Goal: Browse casually: Explore the website without a specific task or goal

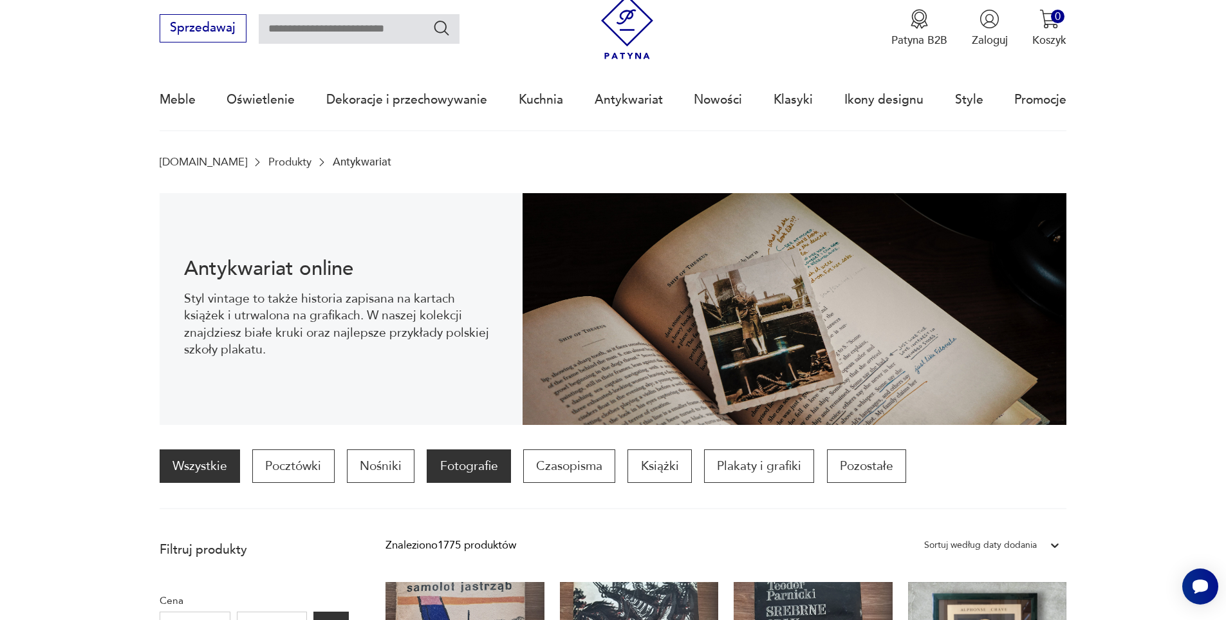
click at [495, 462] on p "Fotografie" at bounding box center [469, 465] width 84 height 33
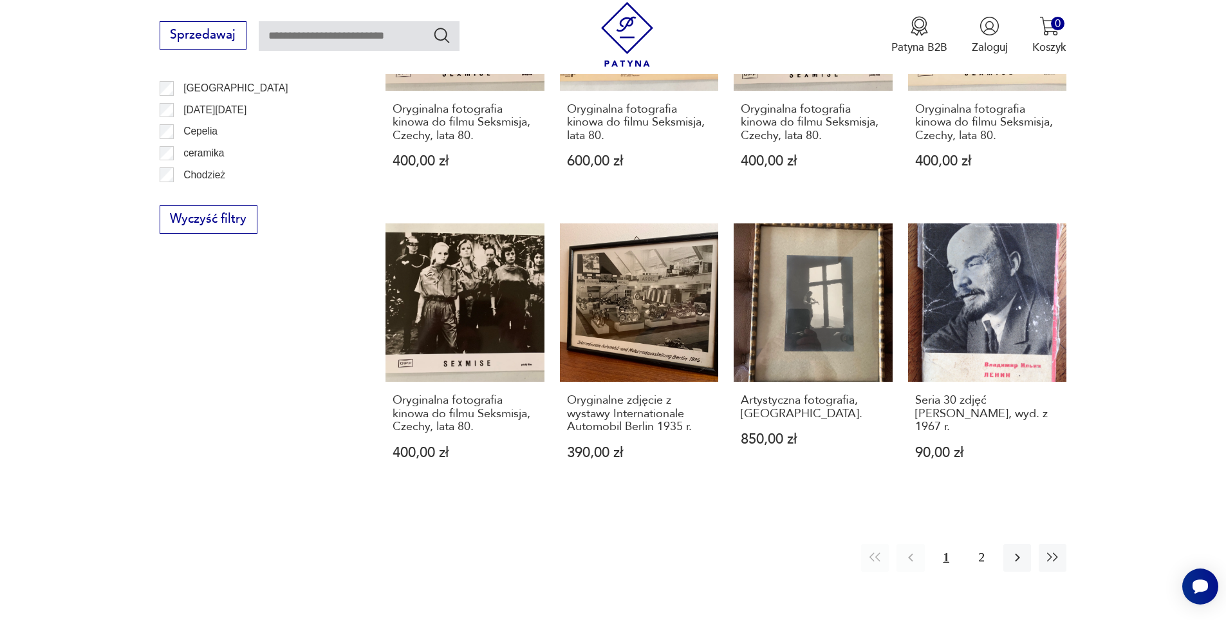
scroll to position [1331, 0]
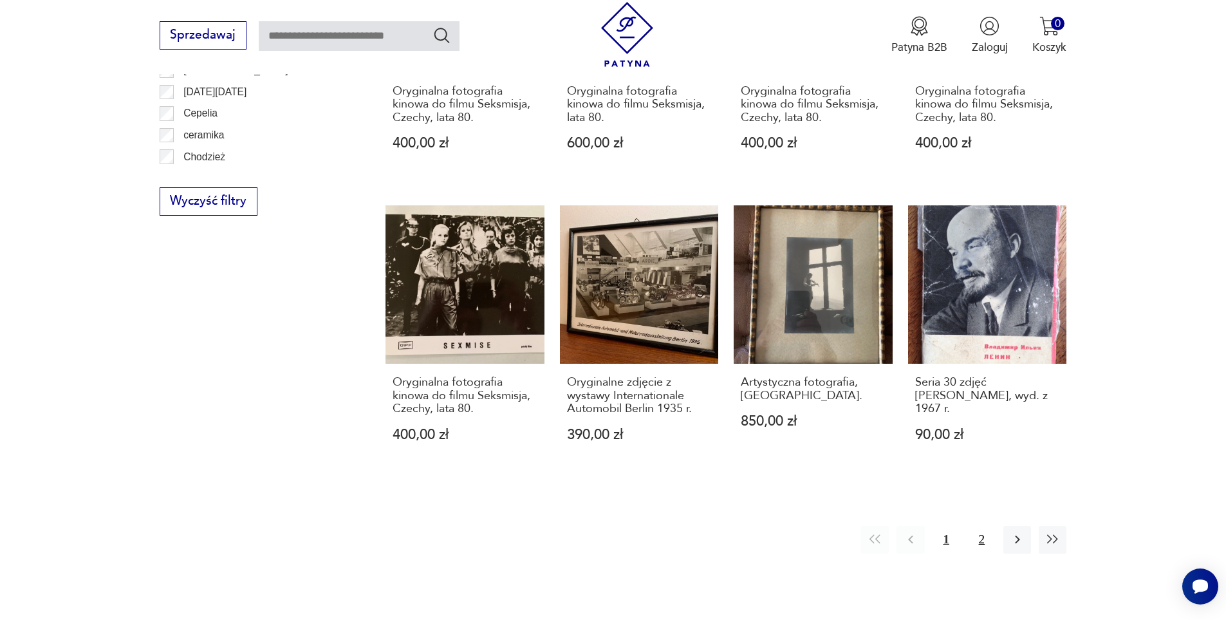
drag, startPoint x: 959, startPoint y: 534, endPoint x: 975, endPoint y: 526, distance: 18.4
click at [975, 526] on div "1 2" at bounding box center [963, 540] width 205 height 28
click at [975, 526] on button "2" at bounding box center [982, 540] width 28 height 28
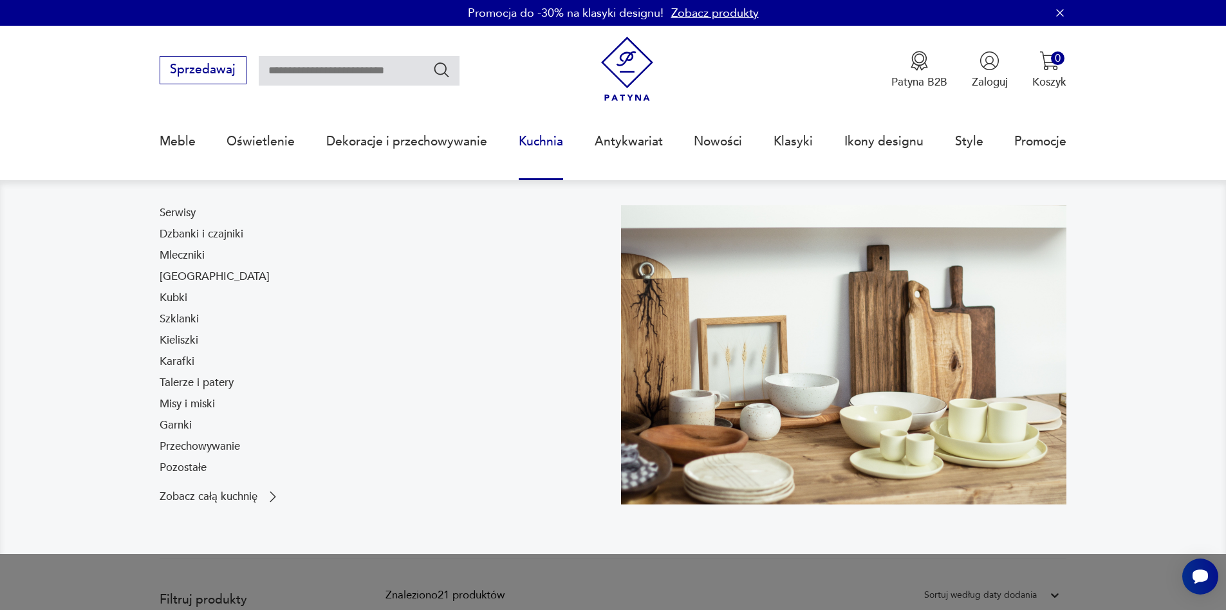
click at [506, 353] on div "Serwisy Dzbanki i czajniki Mleczniki Filiżanki Kubki Szklanki Kieliszki Karafki…" at bounding box center [383, 343] width 446 height 276
click at [173, 357] on link "Karafki" at bounding box center [177, 361] width 35 height 15
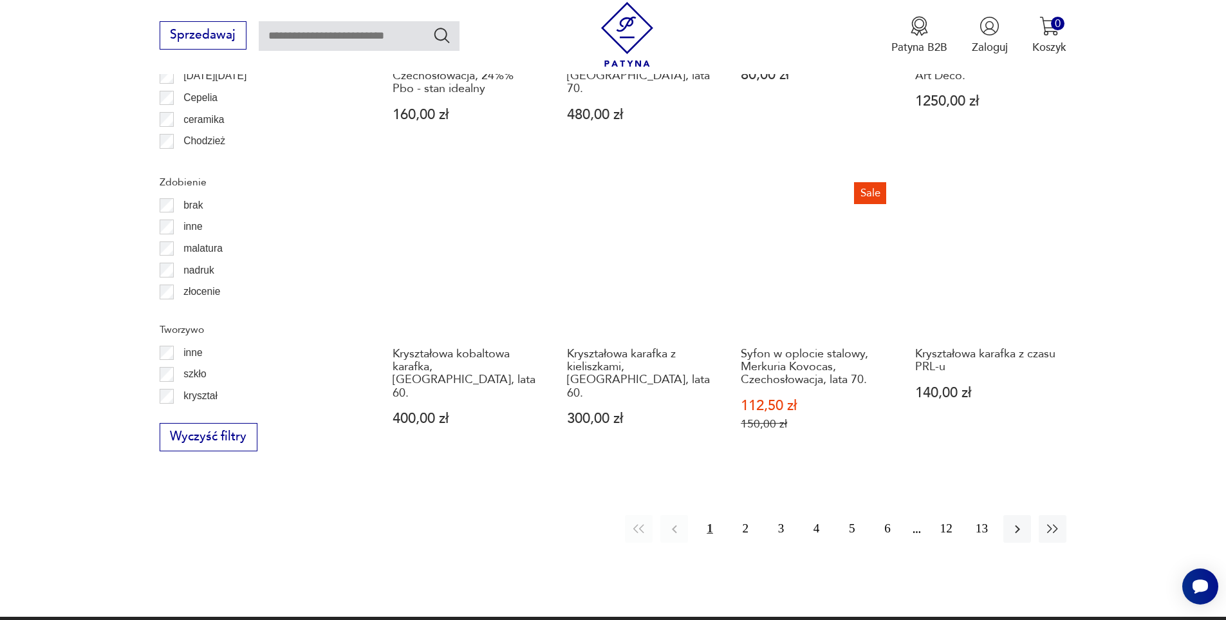
scroll to position [1486, 0]
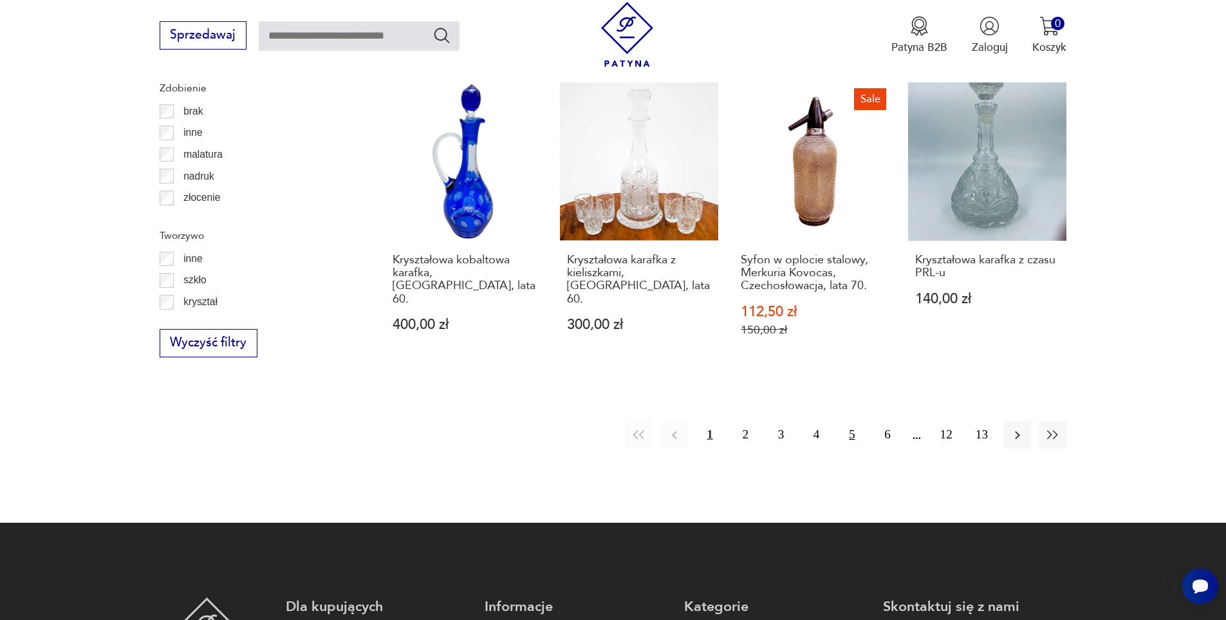
click at [848, 421] on button "5" at bounding box center [852, 435] width 28 height 28
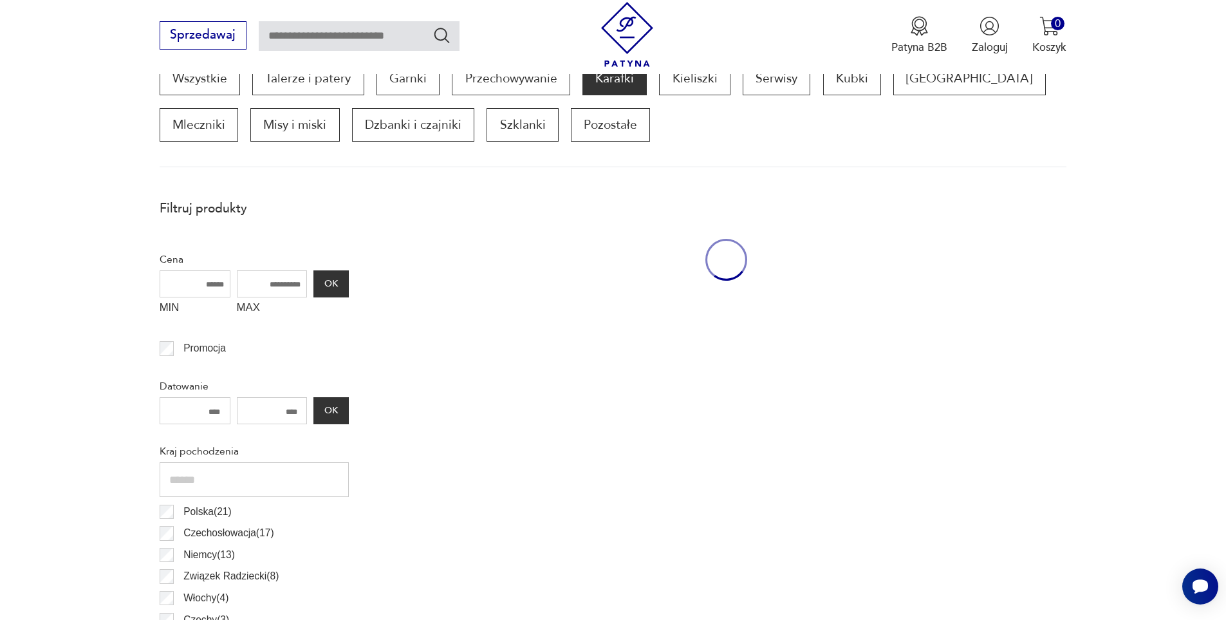
scroll to position [429, 0]
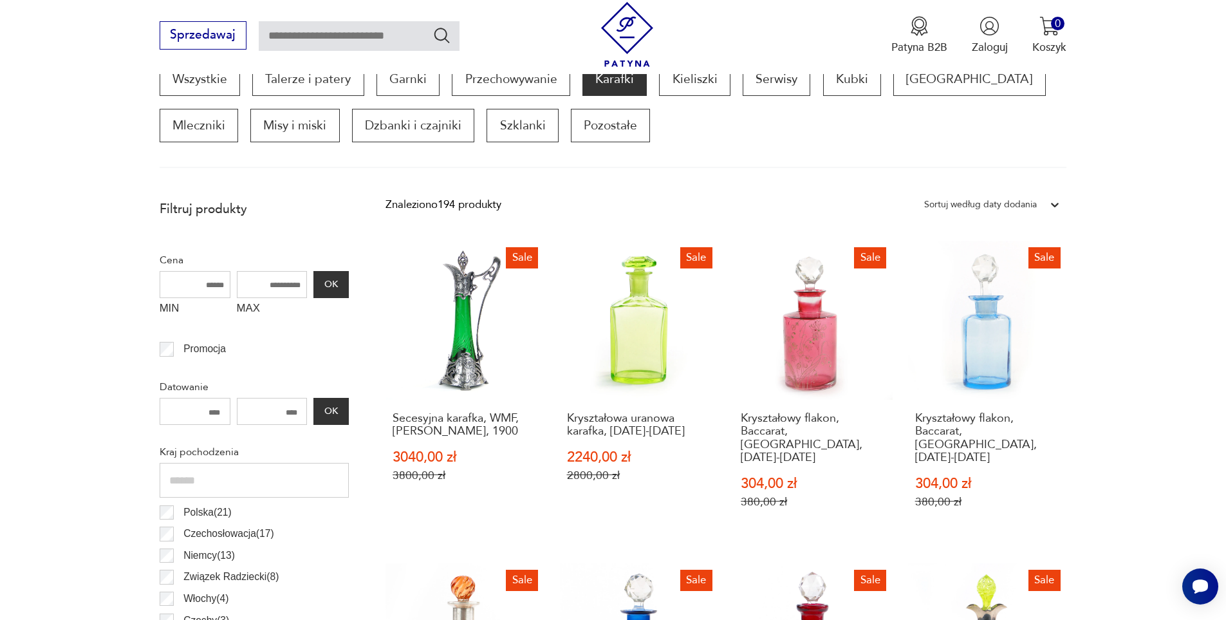
drag, startPoint x: 1224, startPoint y: 180, endPoint x: 1233, endPoint y: 178, distance: 9.8
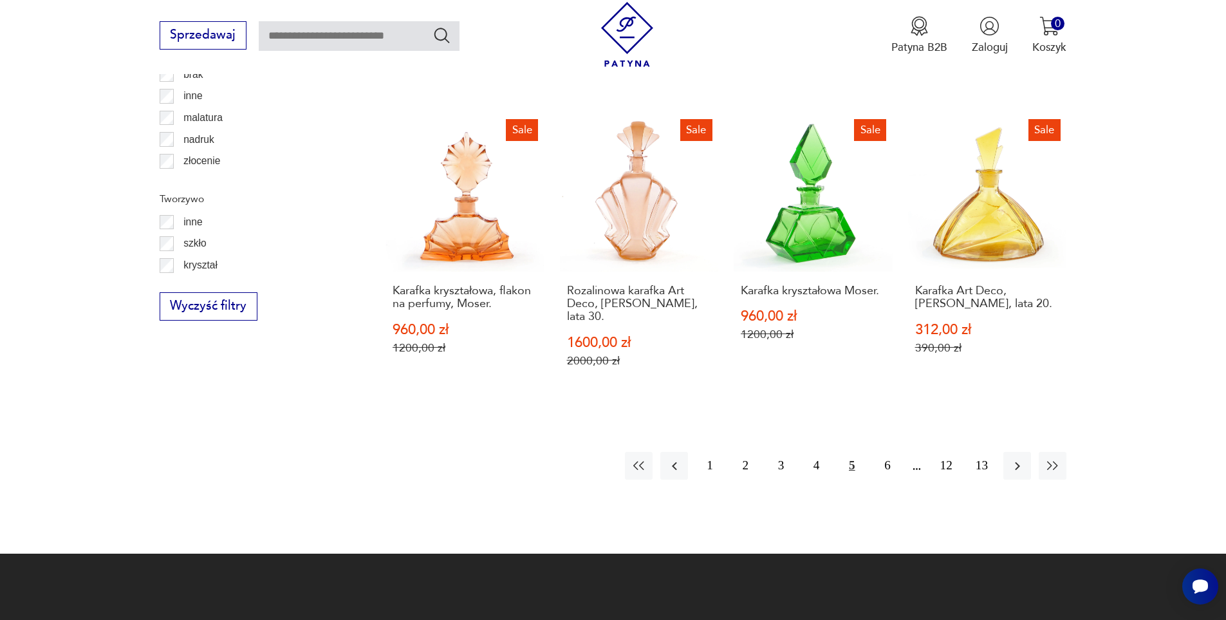
scroll to position [1531, 0]
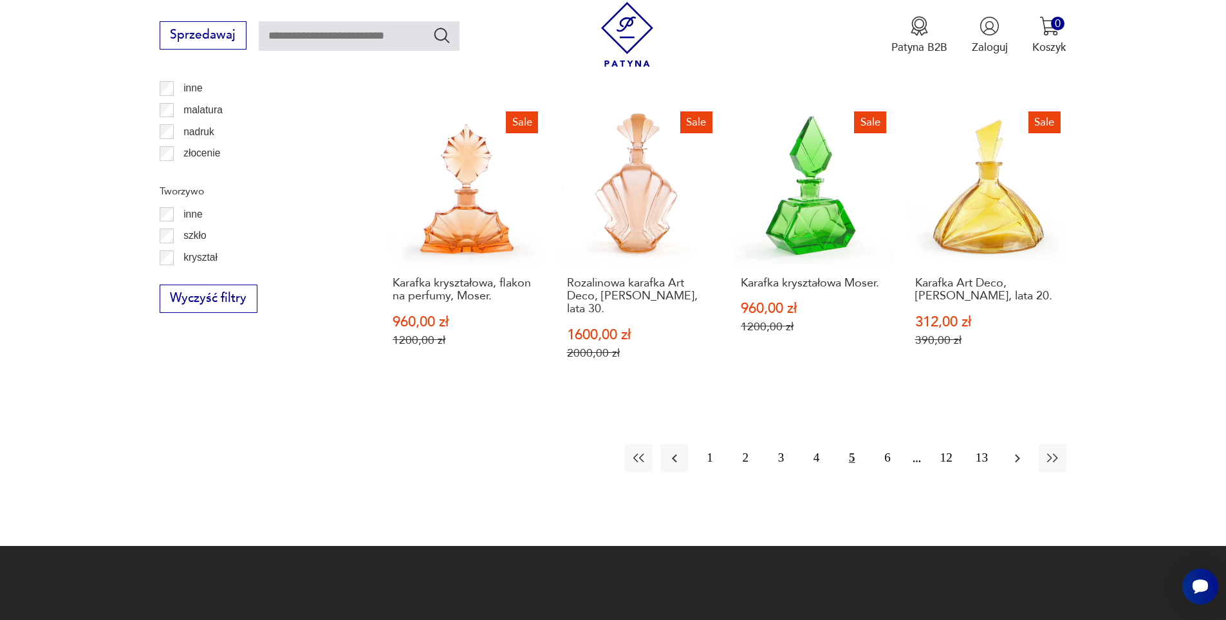
click at [1015, 450] on icon "button" at bounding box center [1017, 457] width 15 height 15
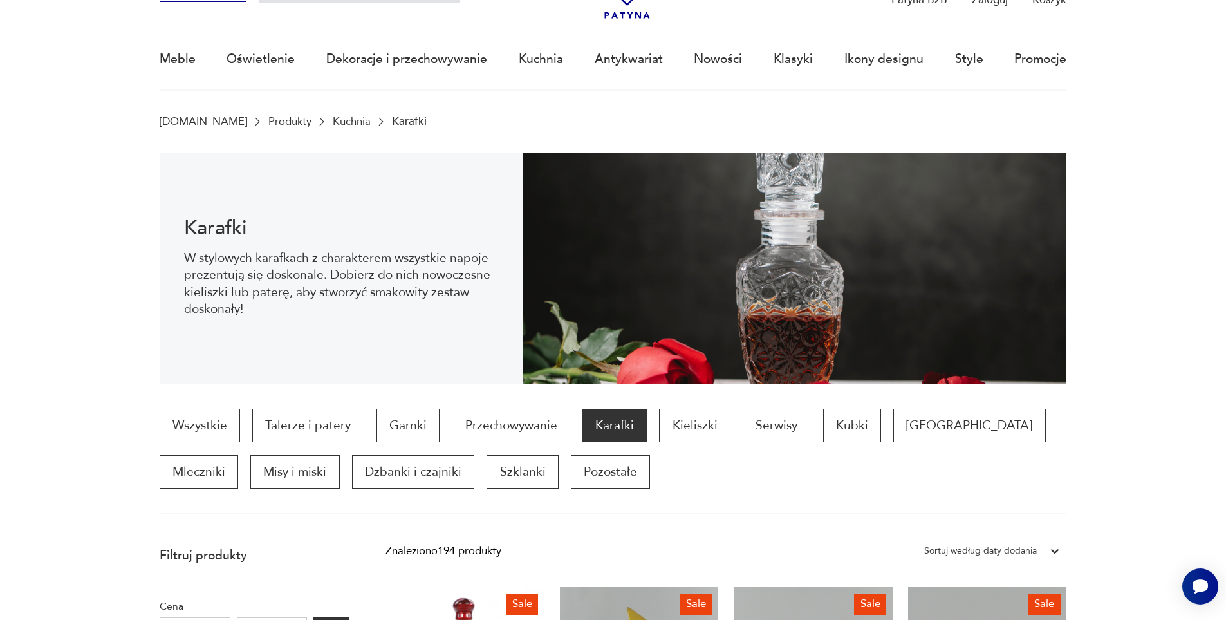
scroll to position [51, 0]
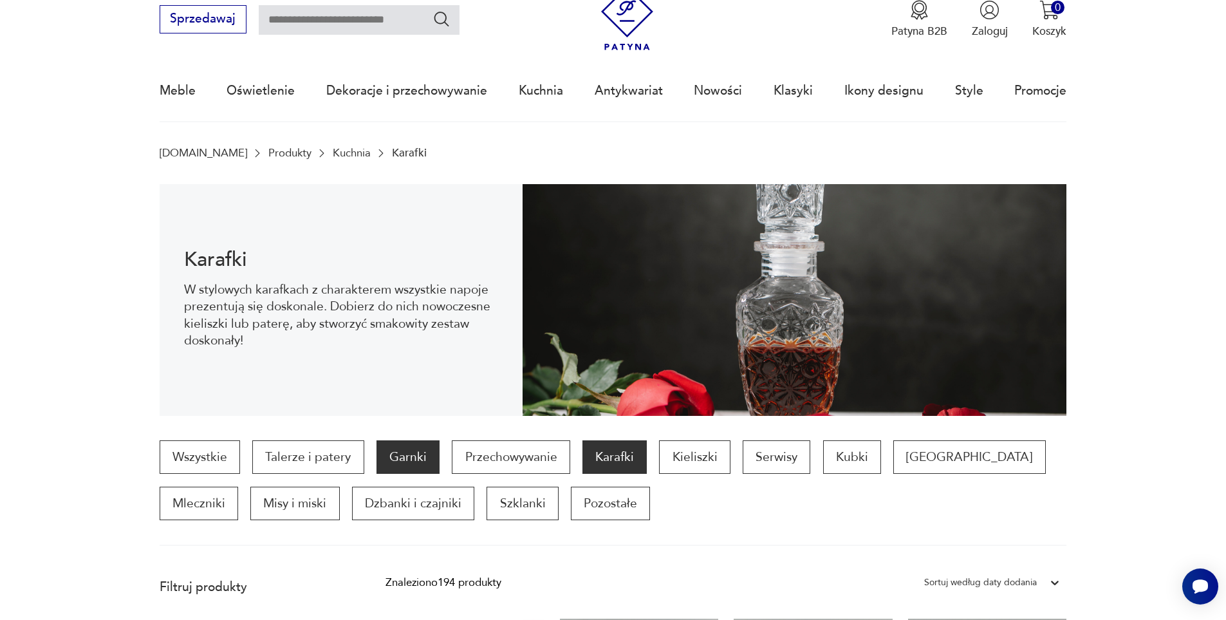
click at [393, 455] on p "Garnki" at bounding box center [407, 456] width 63 height 33
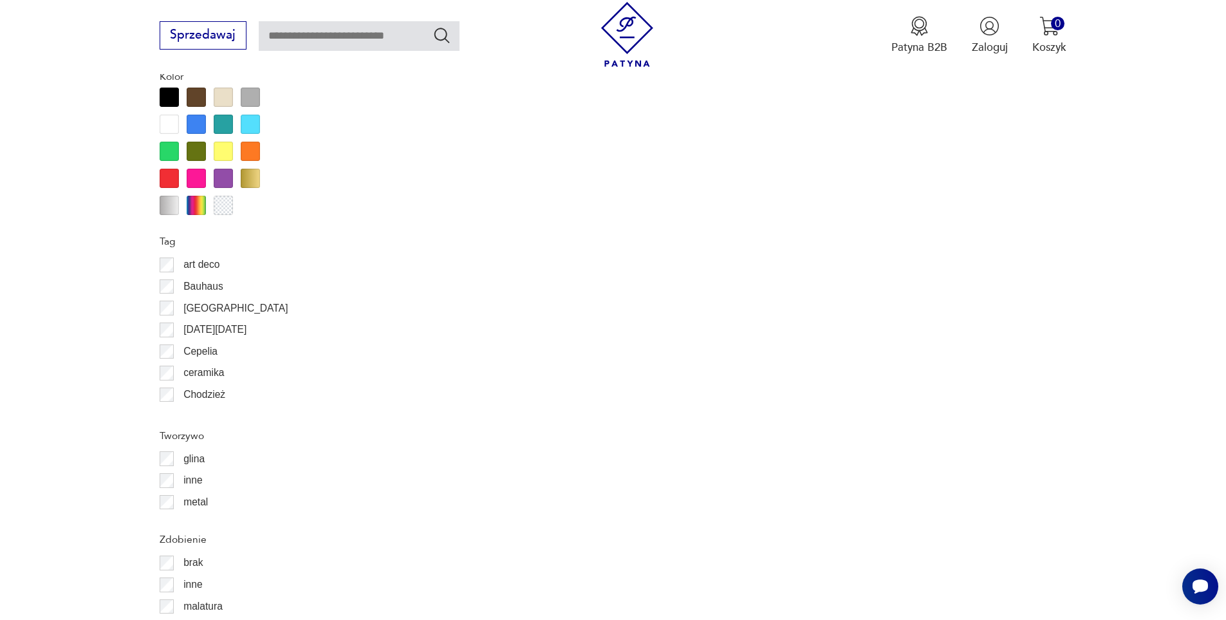
scroll to position [429, 0]
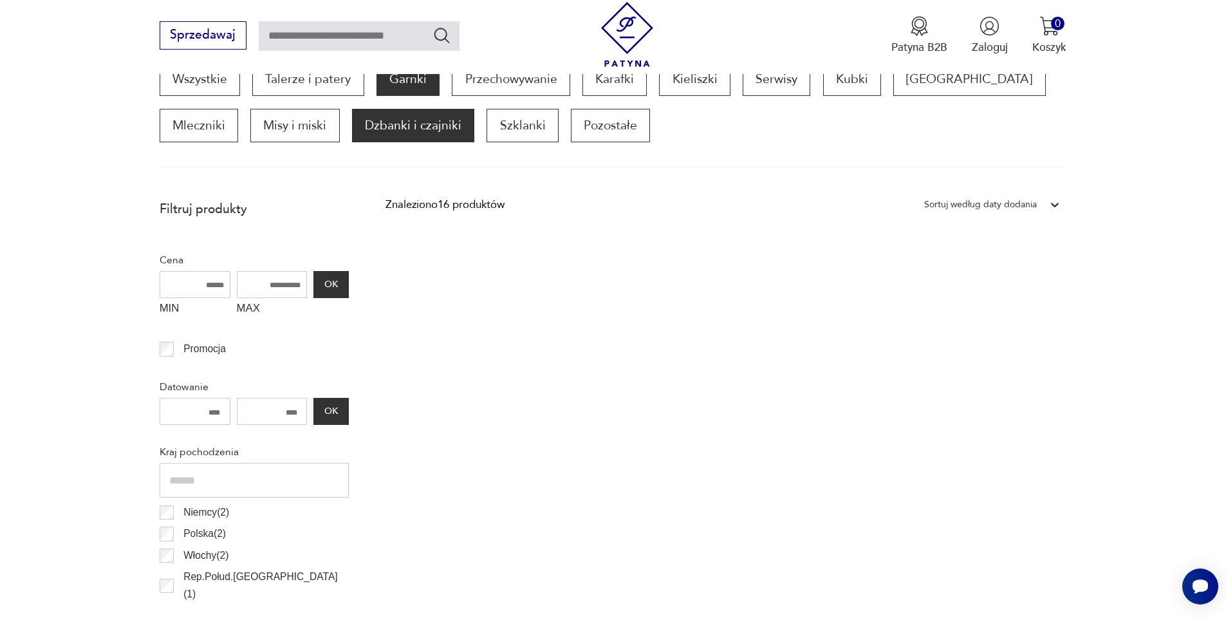
click at [352, 121] on p "Dzbanki i czajniki" at bounding box center [413, 125] width 122 height 33
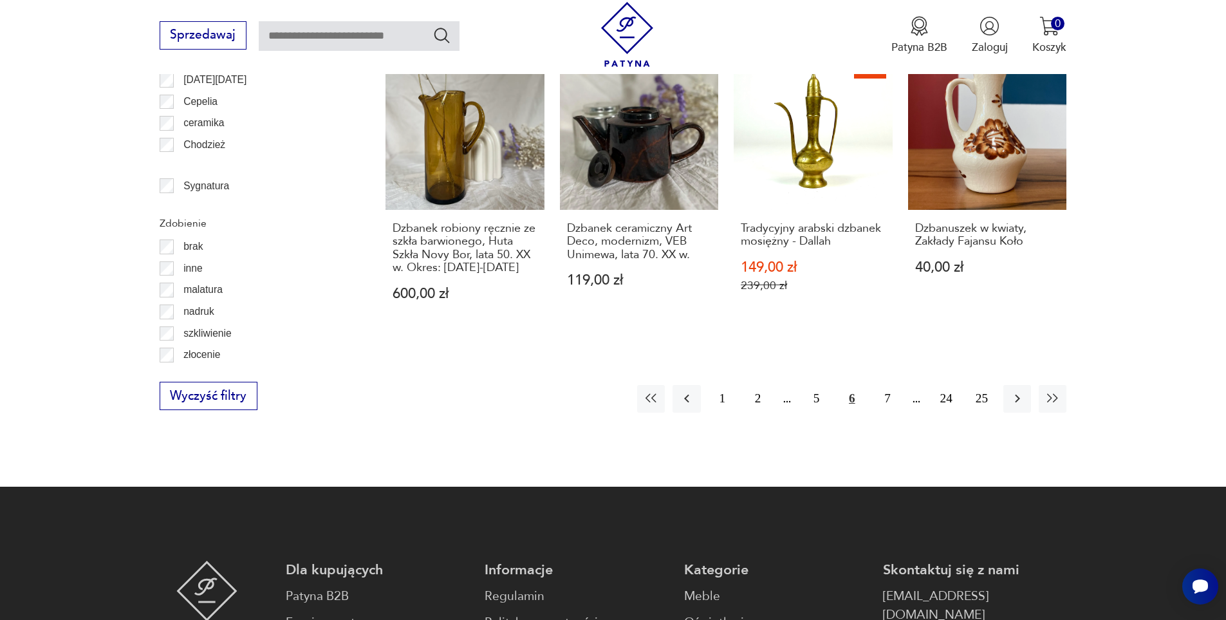
scroll to position [1543, 0]
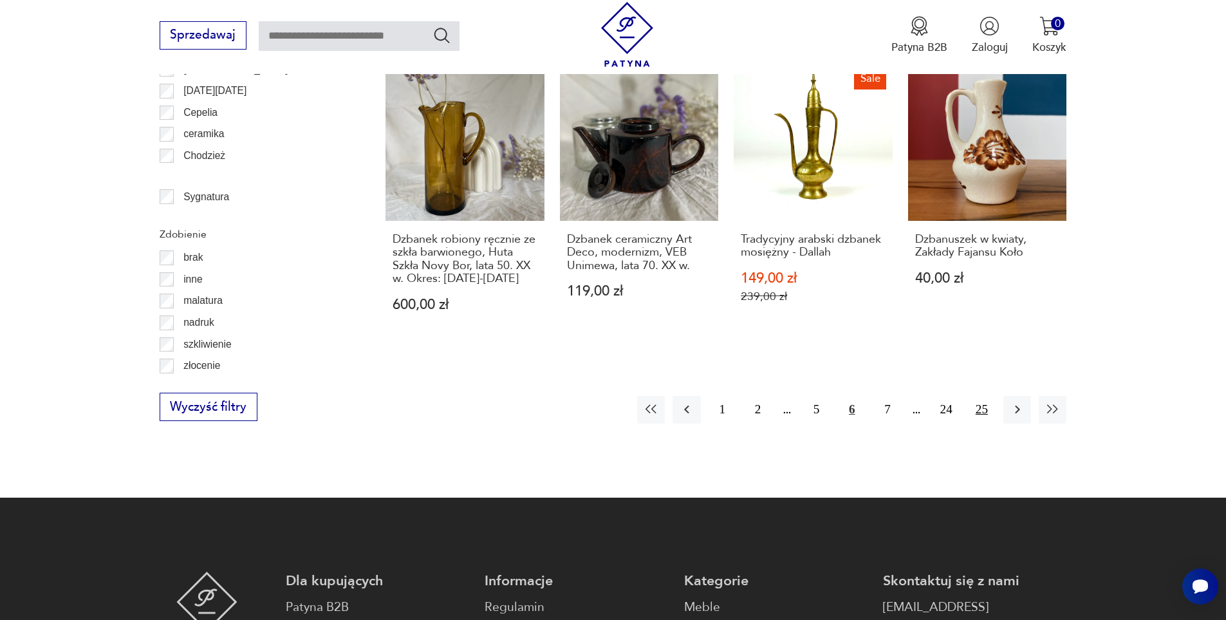
click at [986, 396] on button "25" at bounding box center [982, 410] width 28 height 28
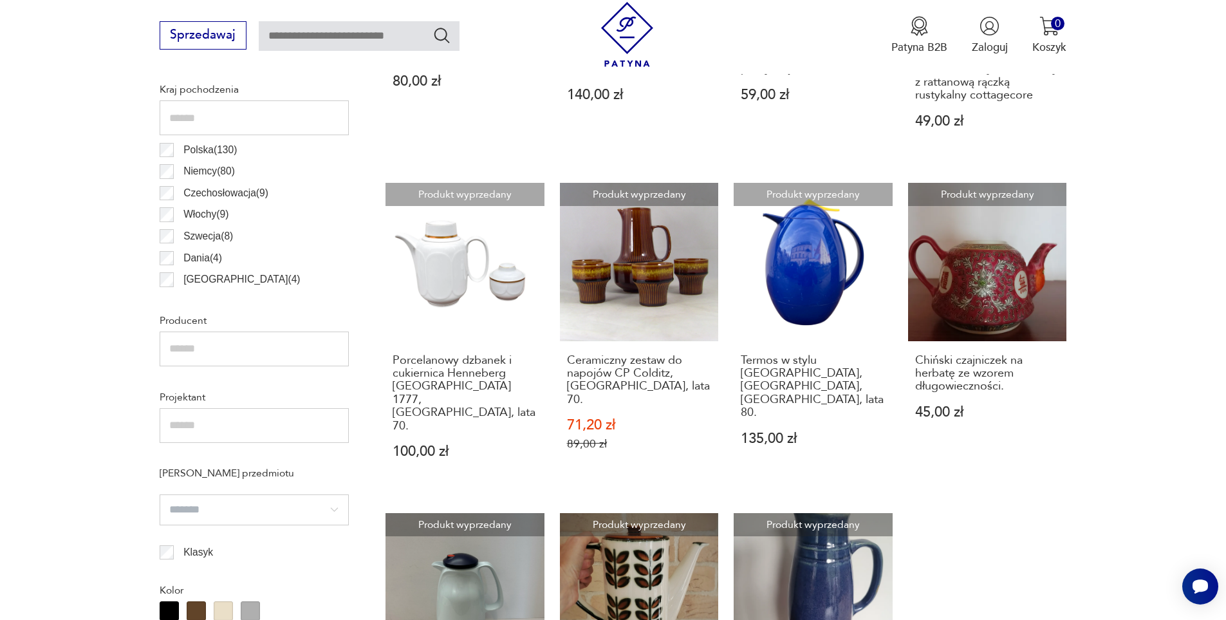
scroll to position [786, 0]
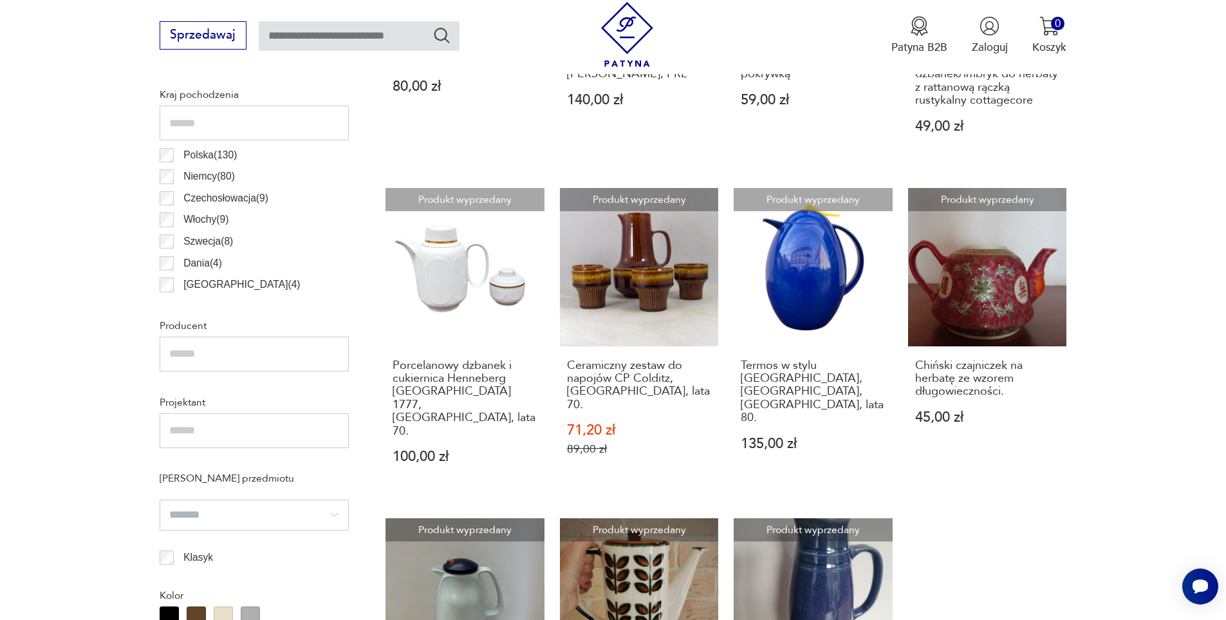
click at [231, 430] on input "text" at bounding box center [254, 430] width 189 height 35
drag, startPoint x: 554, startPoint y: 142, endPoint x: 693, endPoint y: 121, distance: 140.5
click at [693, 121] on div "Produkt wyprzedany Dzbanek na oliwę, lata 60. 80,00 zł Produkt wyprzedany Dzban…" at bounding box center [725, 347] width 681 height 927
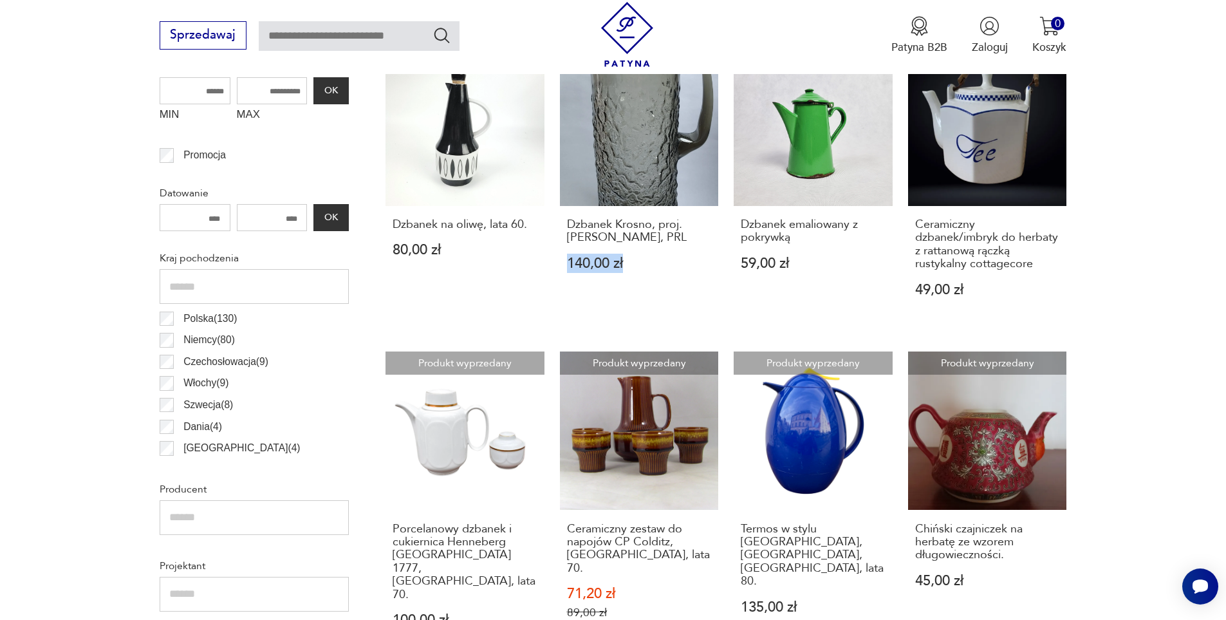
scroll to position [0, 0]
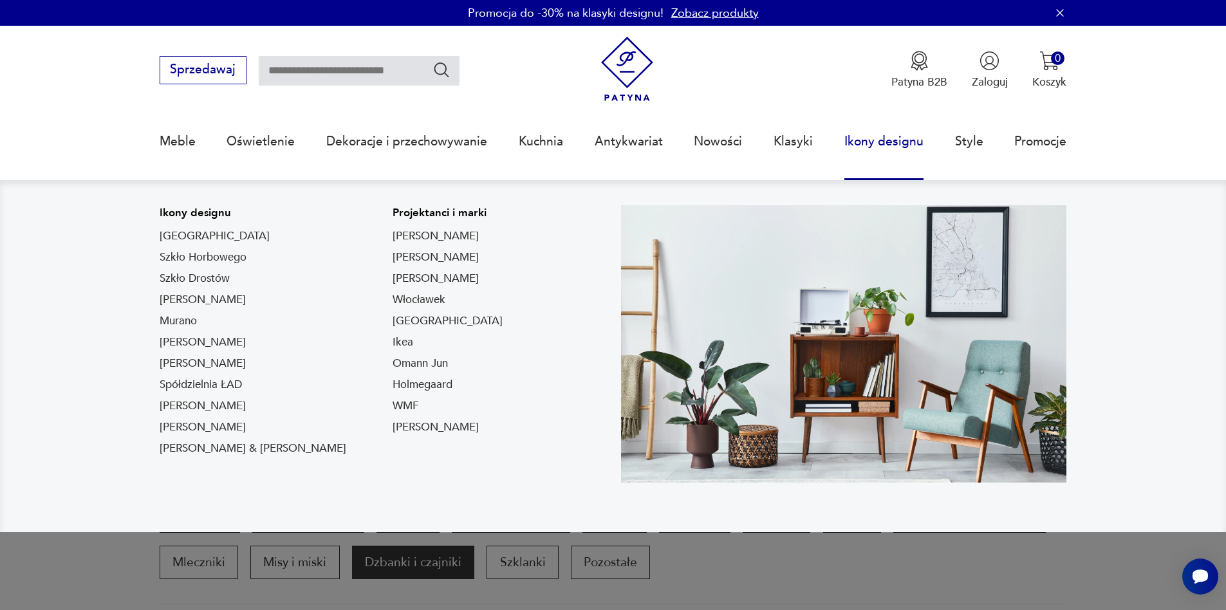
click at [853, 136] on link "Ikony designu" at bounding box center [883, 141] width 79 height 59
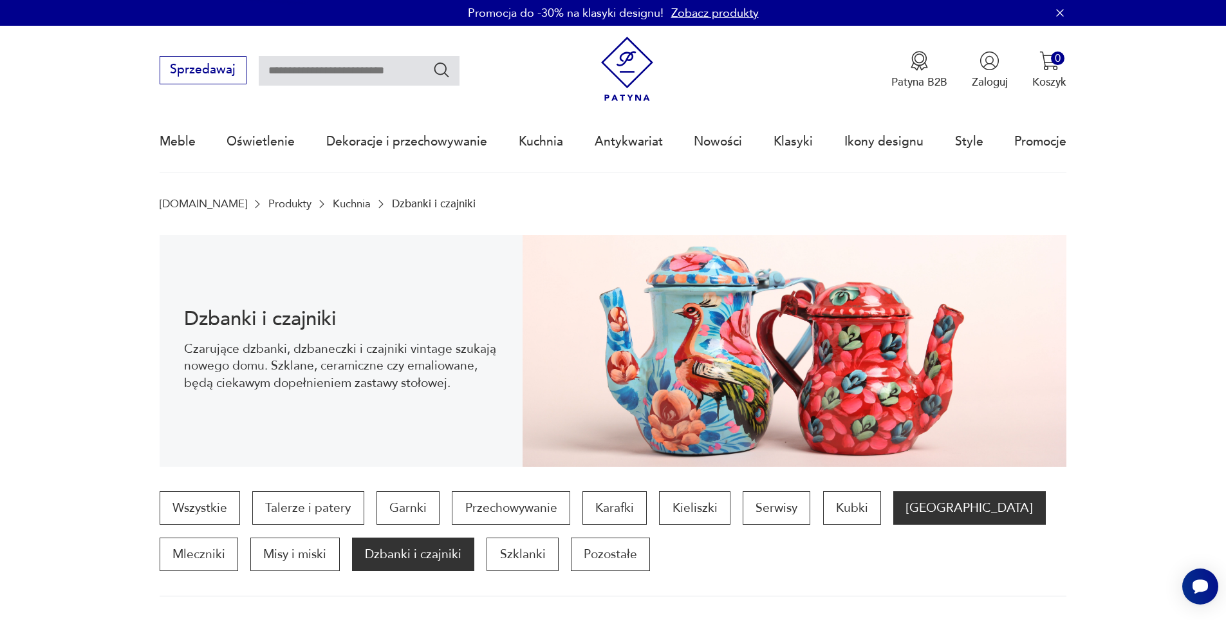
click at [920, 511] on p "[GEOGRAPHIC_DATA]" at bounding box center [969, 507] width 152 height 33
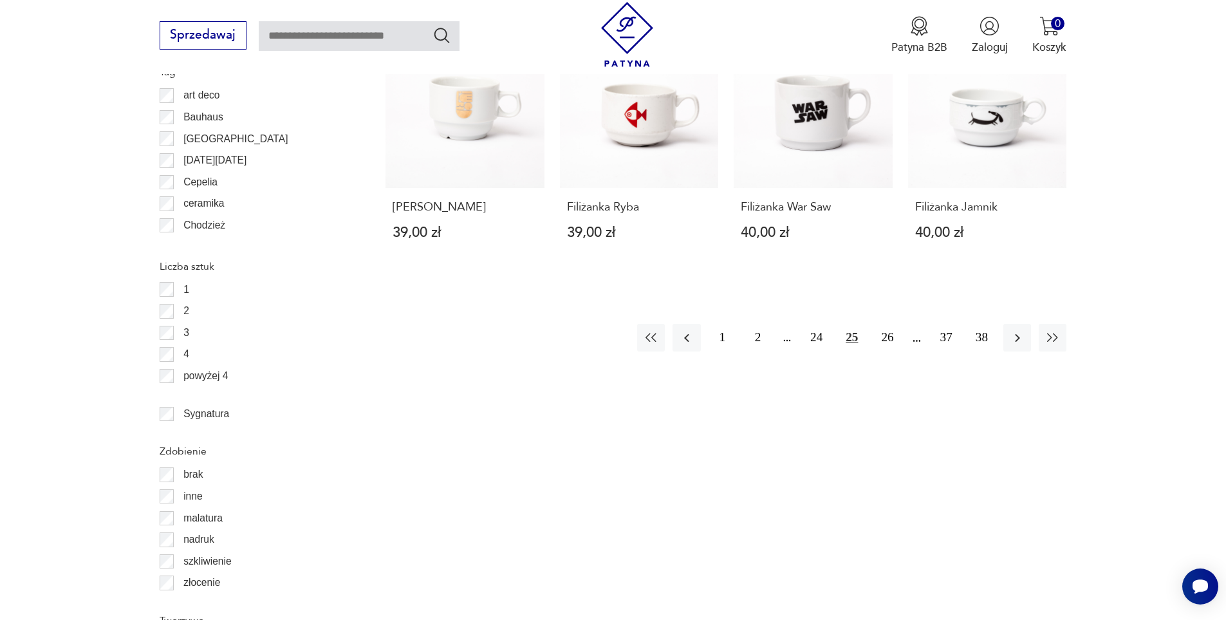
scroll to position [1470, 0]
